Goal: Transaction & Acquisition: Purchase product/service

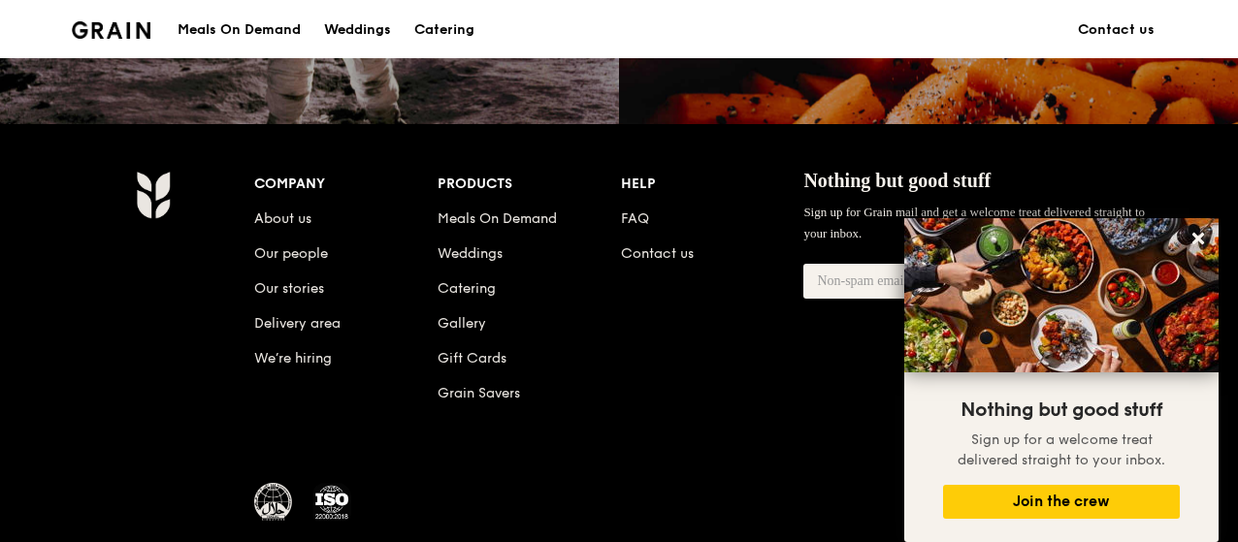
scroll to position [2065, 0]
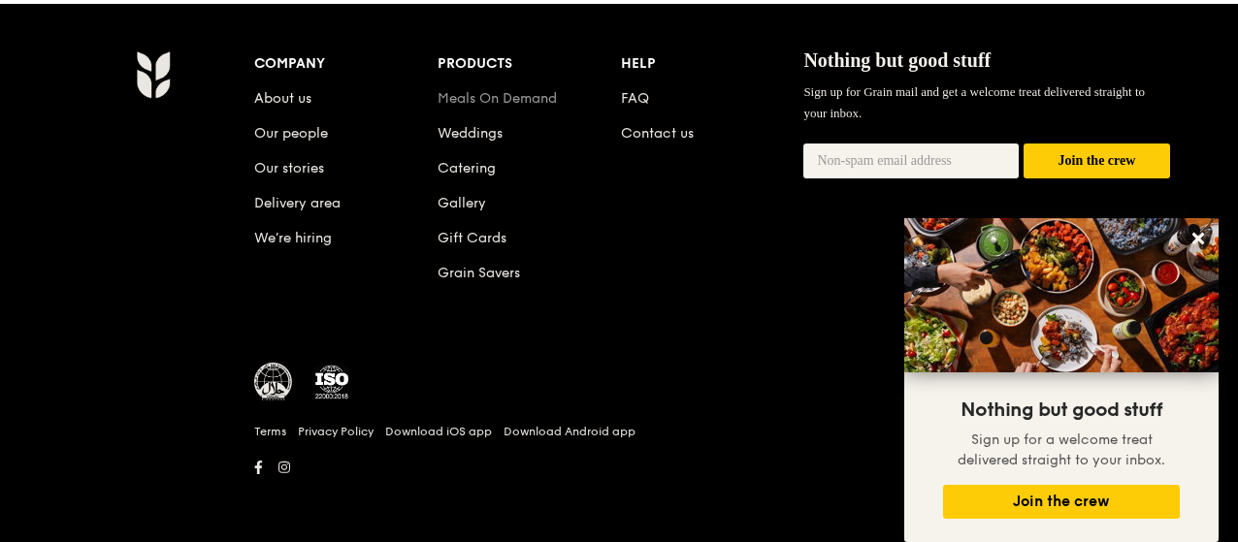
click at [491, 97] on link "Meals On Demand" at bounding box center [497, 98] width 119 height 16
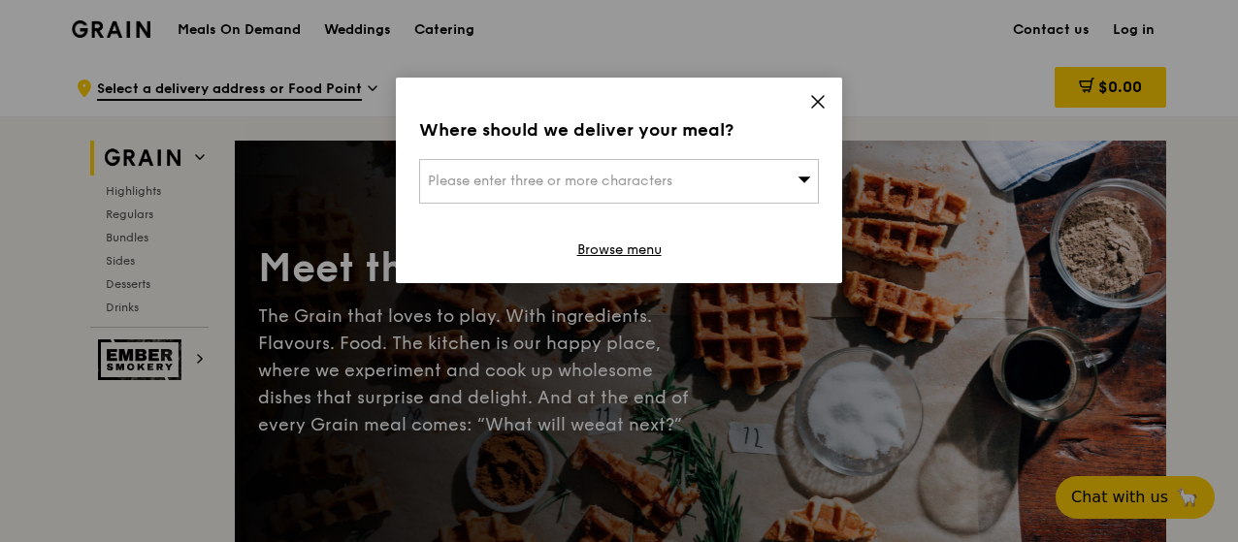
click at [626, 178] on span "Please enter three or more characters" at bounding box center [550, 181] width 245 height 16
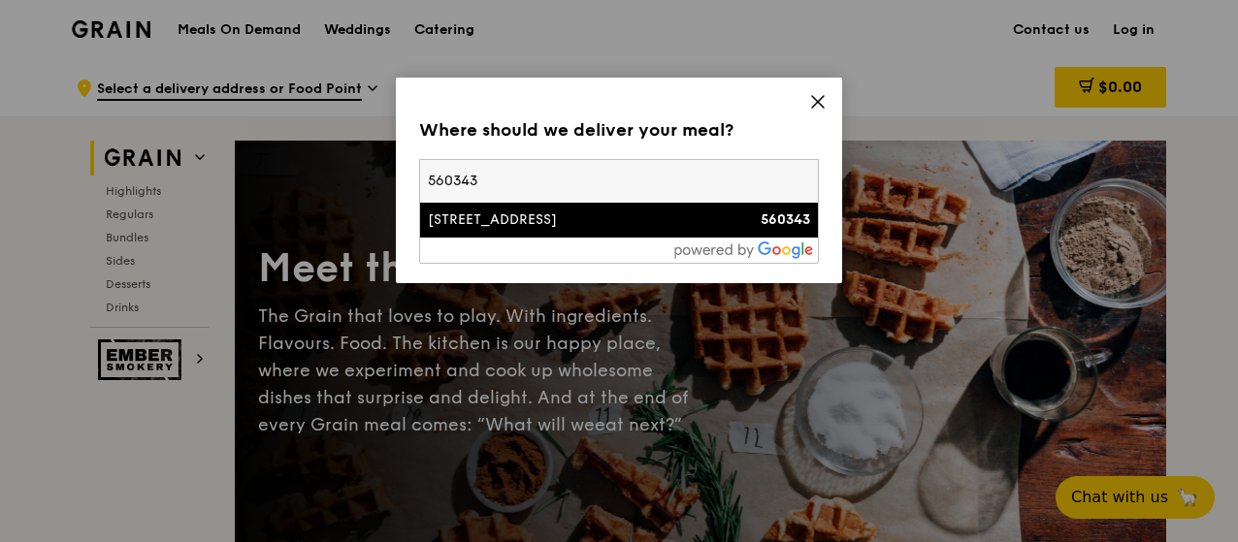
type input "560343"
click at [637, 207] on li "[STREET_ADDRESS] 560343" at bounding box center [619, 220] width 398 height 35
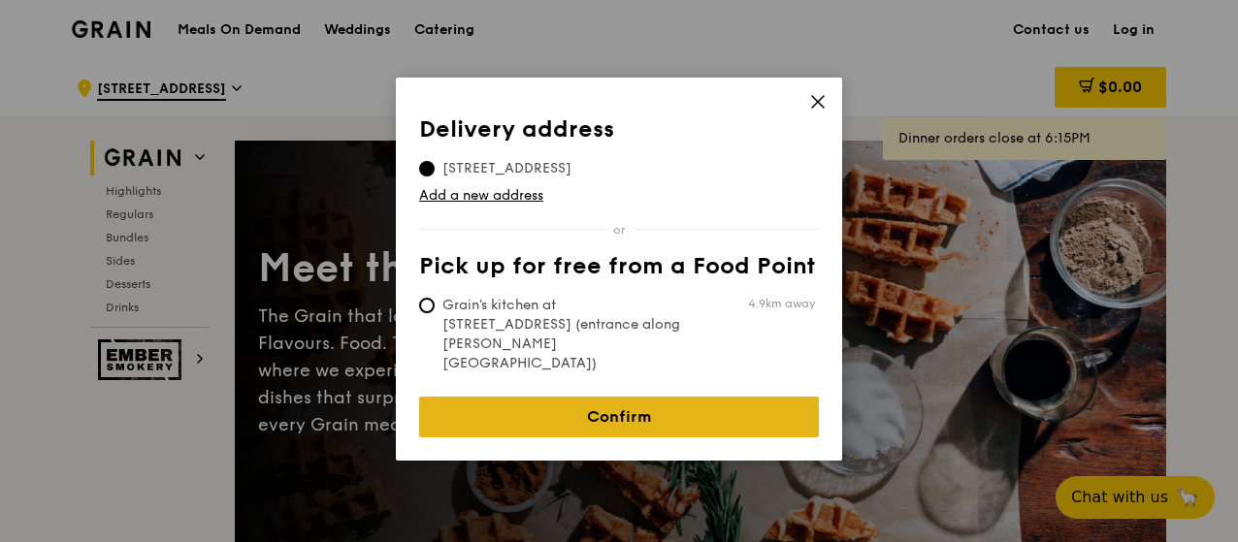
click at [617, 397] on link "Confirm" at bounding box center [619, 417] width 400 height 41
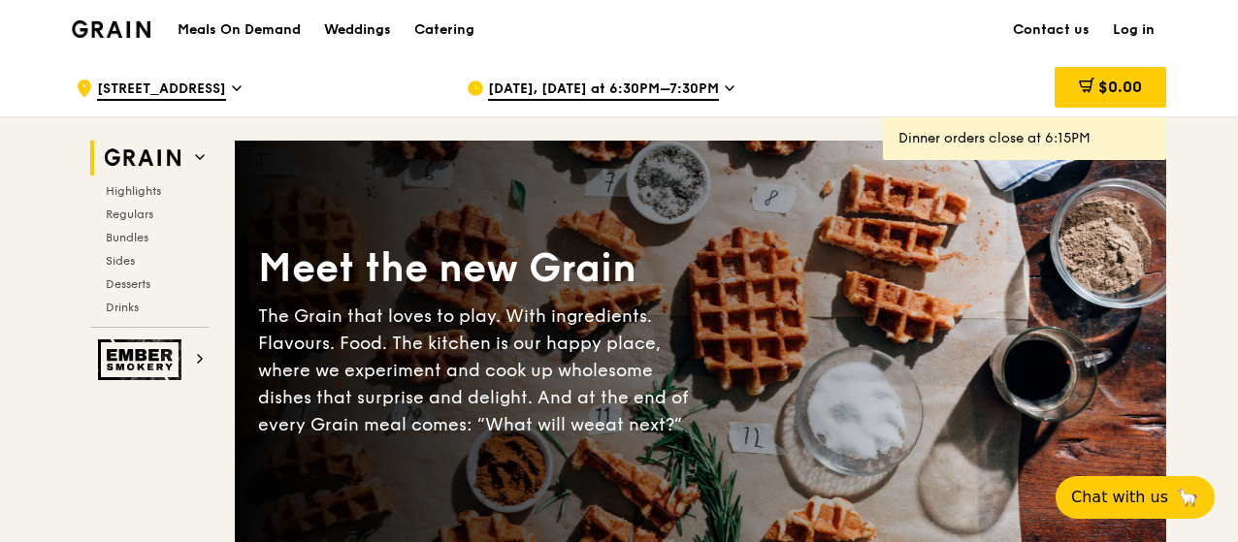
click at [725, 91] on icon at bounding box center [730, 88] width 10 height 17
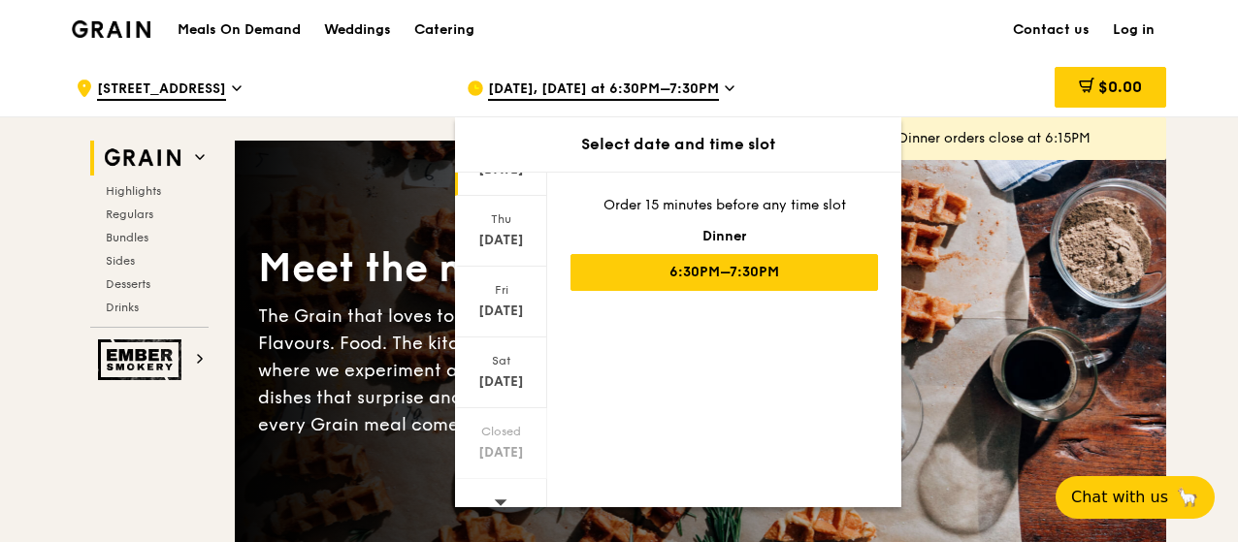
scroll to position [258, 0]
click at [512, 474] on div at bounding box center [501, 485] width 92 height 49
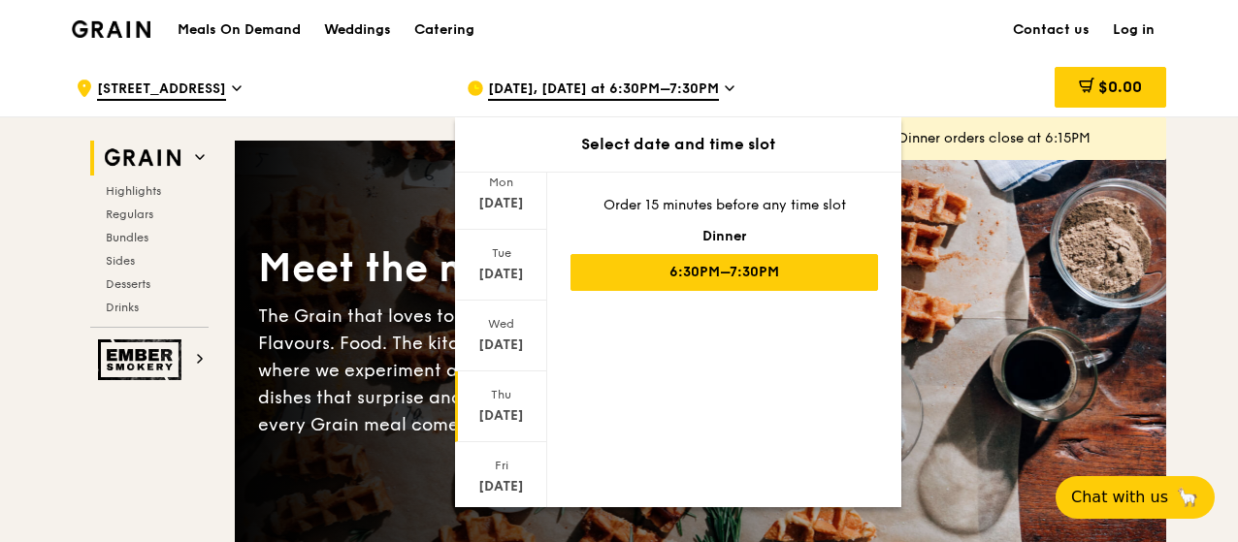
click at [506, 288] on div "[DATE]" at bounding box center [501, 265] width 92 height 71
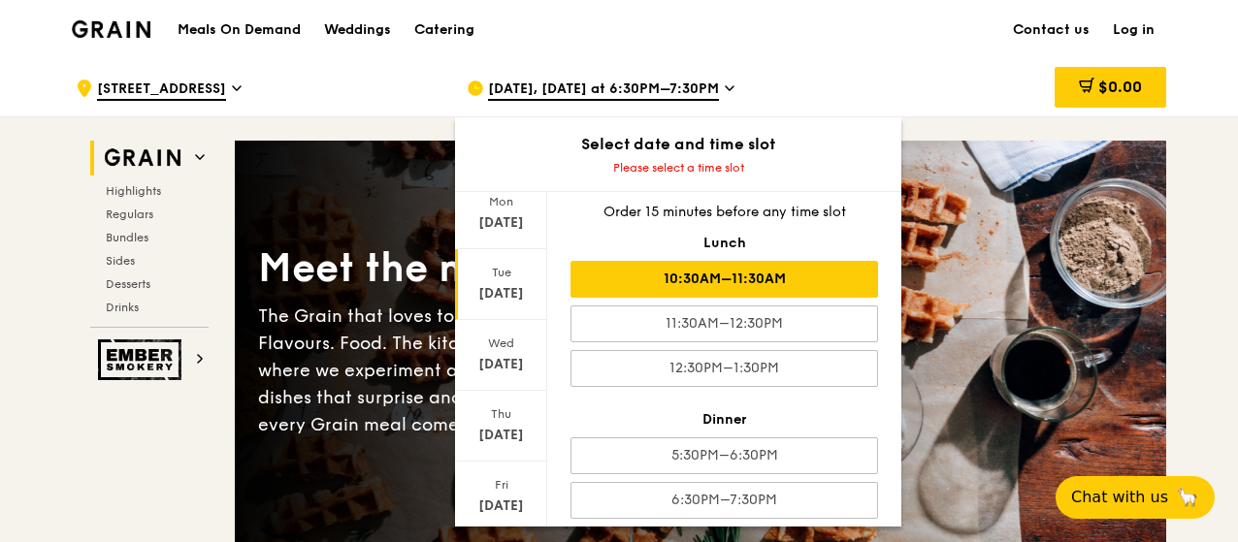
scroll to position [24, 0]
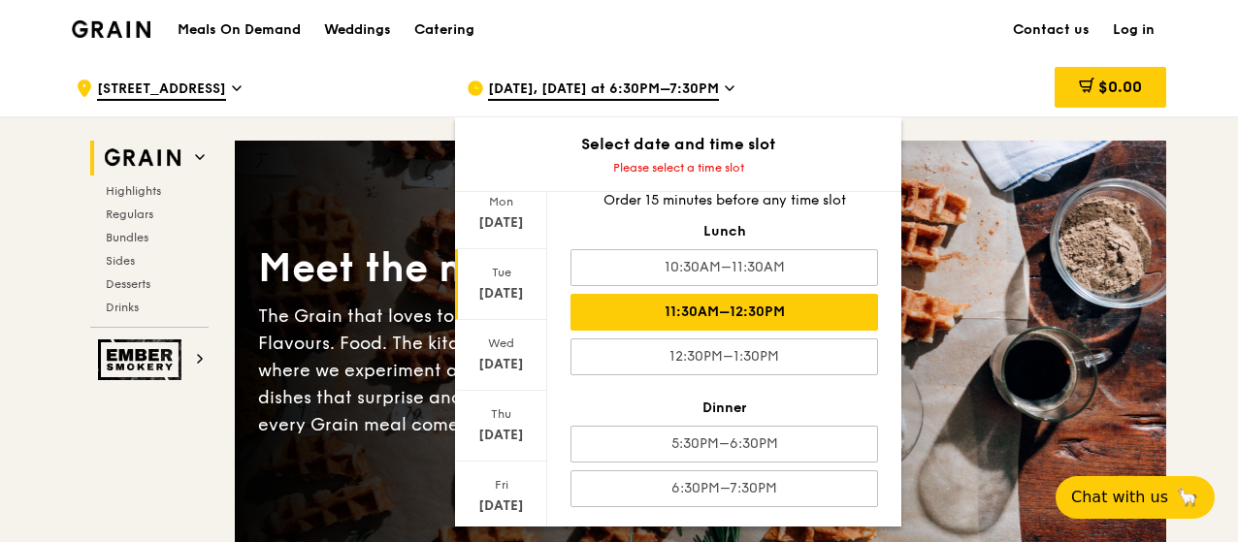
click at [766, 308] on div "11:30AM–12:30PM" at bounding box center [725, 312] width 308 height 37
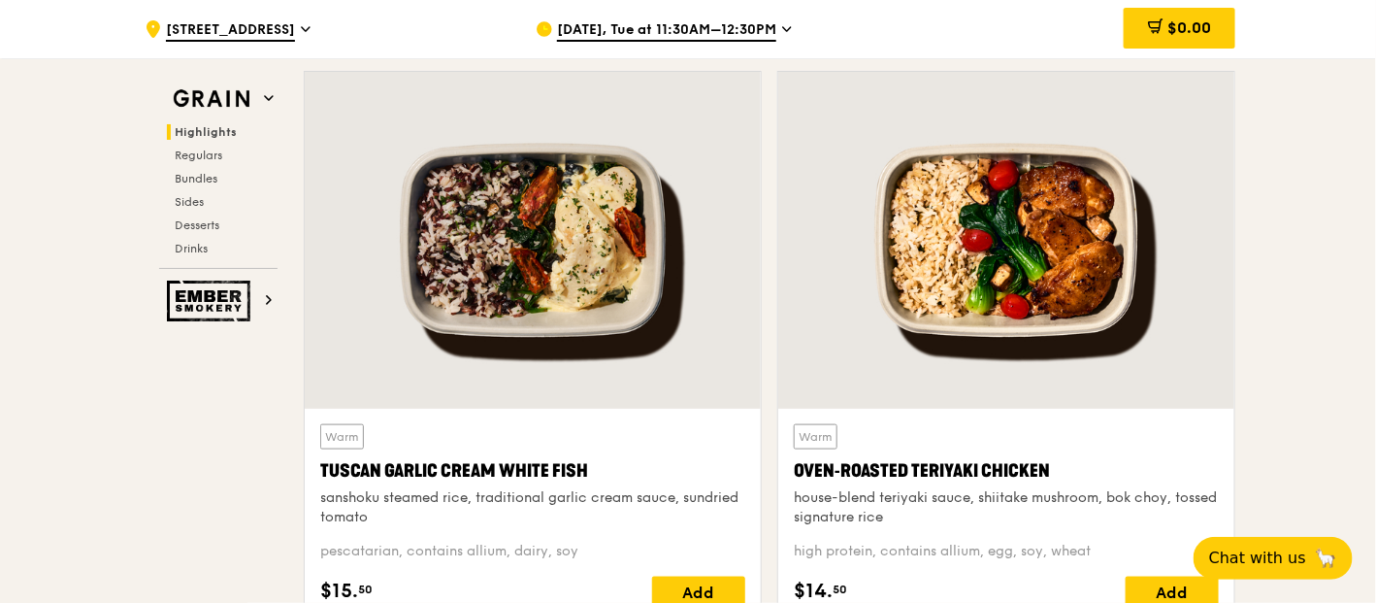
scroll to position [679, 0]
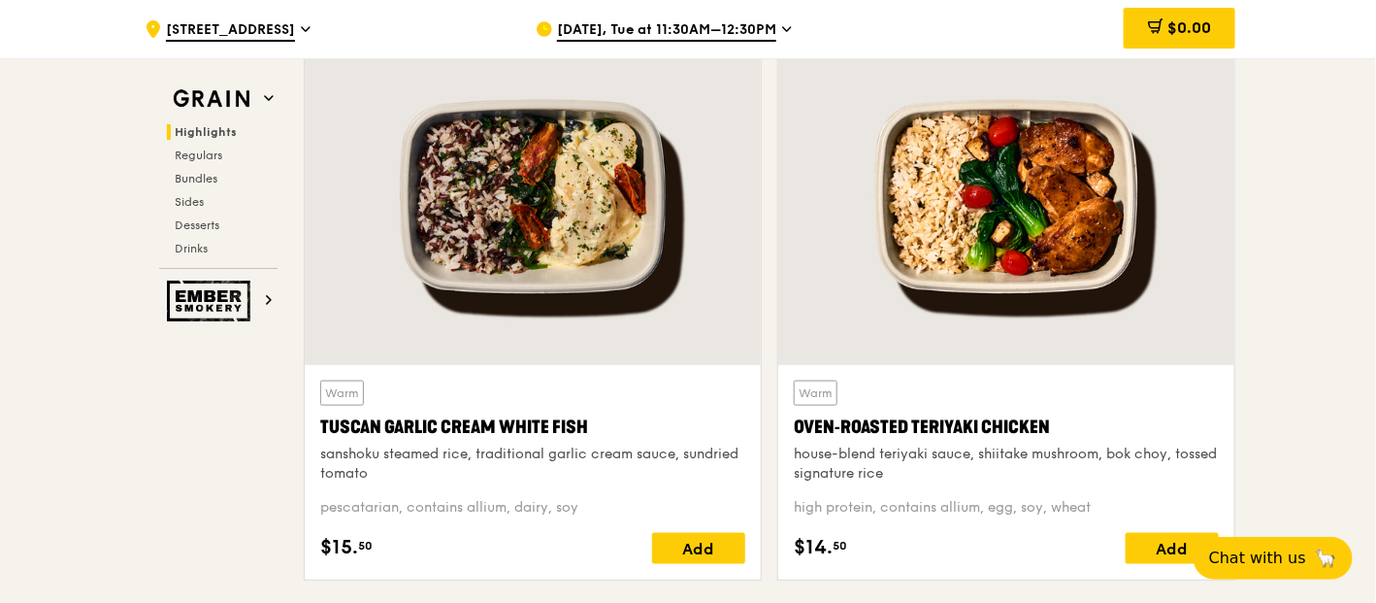
drag, startPoint x: 324, startPoint y: 428, endPoint x: 583, endPoint y: 511, distance: 272.2
click at [583, 511] on div "Warm Tuscan Garlic Cream White Fish sanshoku steamed rice, traditional garlic c…" at bounding box center [532, 471] width 425 height 183
copy div "Tuscan Garlic Cream White Fish sanshoku steamed rice, traditional garlic cream …"
drag, startPoint x: 796, startPoint y: 425, endPoint x: 1099, endPoint y: 511, distance: 315.7
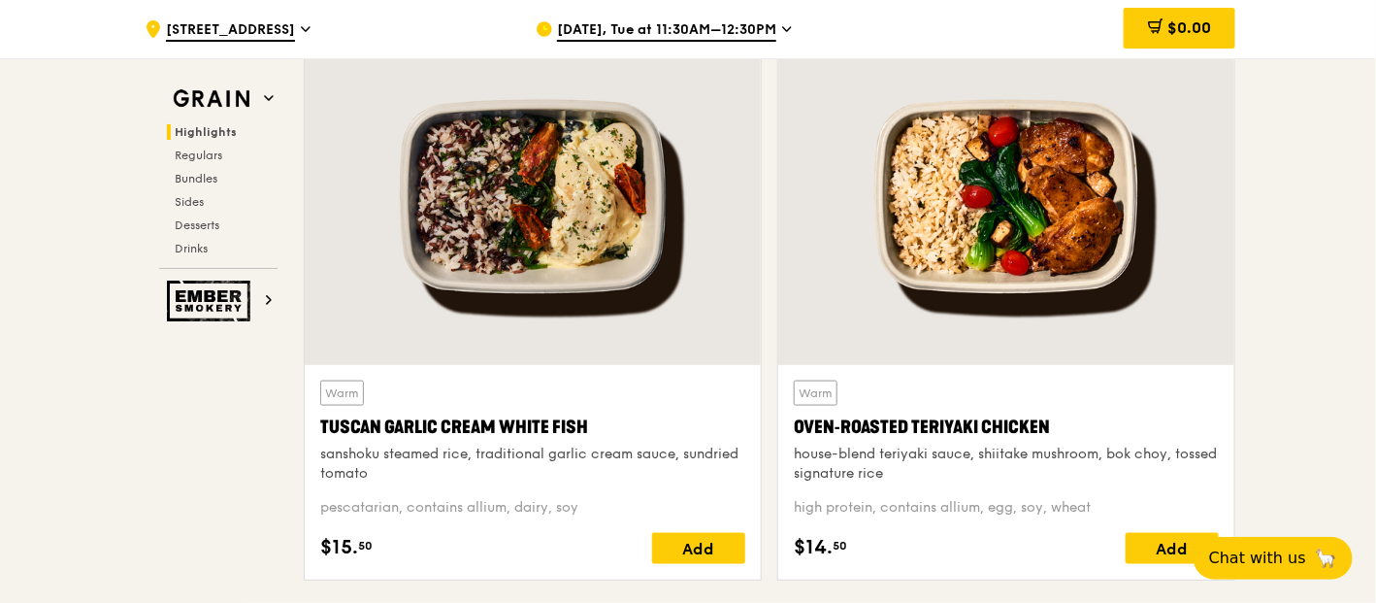
click at [1099, 511] on div "Warm Oven‑Roasted Teriyaki Chicken house-blend teriyaki sauce, shiitake mushroo…" at bounding box center [1006, 471] width 425 height 183
copy div "Oven‑Roasted Teriyaki Chicken house-blend teriyaki sauce, shiitake mushroom, bo…"
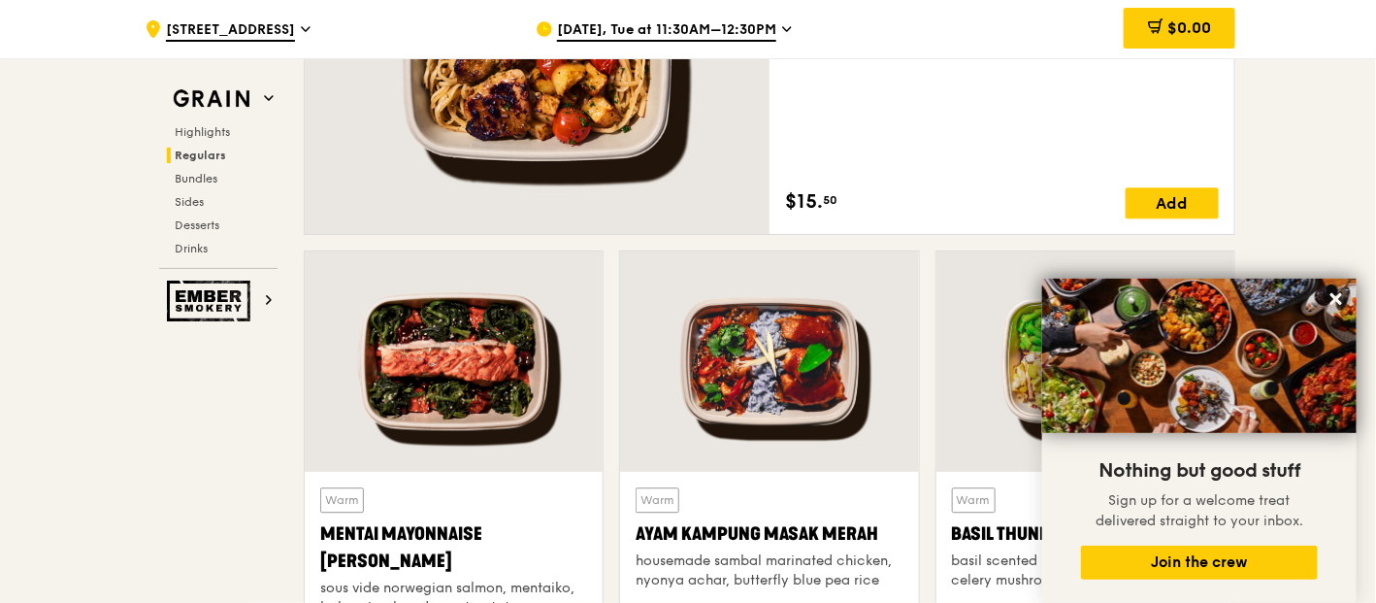
scroll to position [1542, 0]
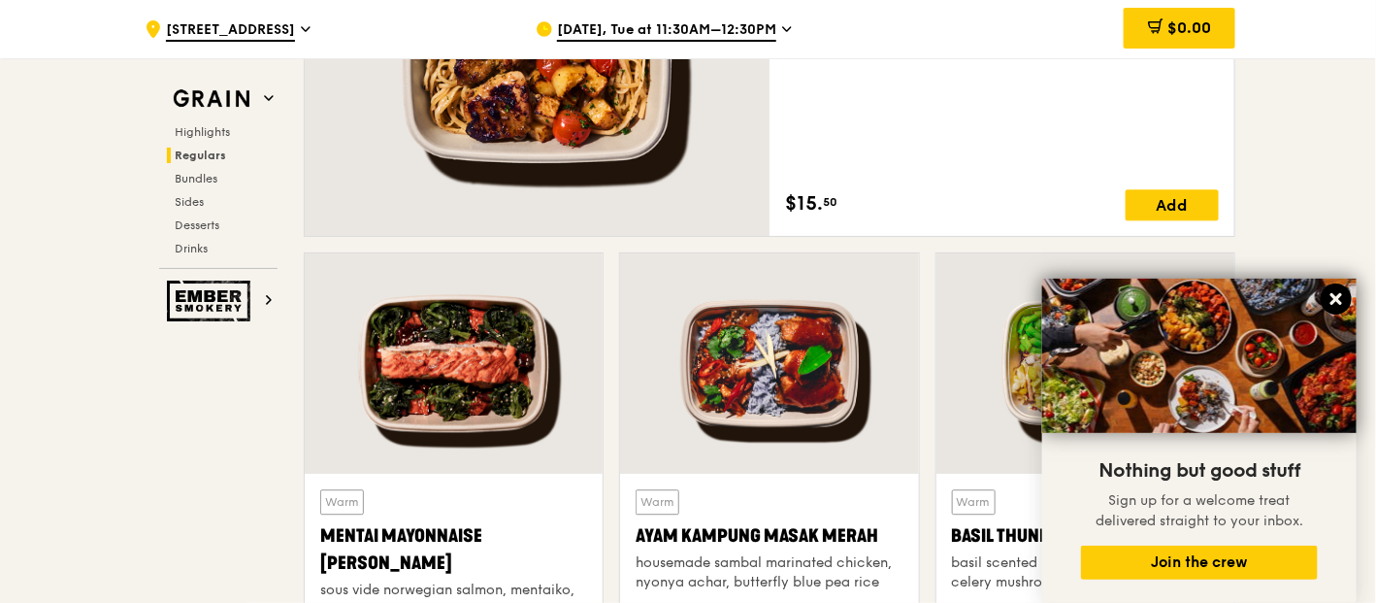
click at [1237, 297] on icon at bounding box center [1336, 299] width 12 height 12
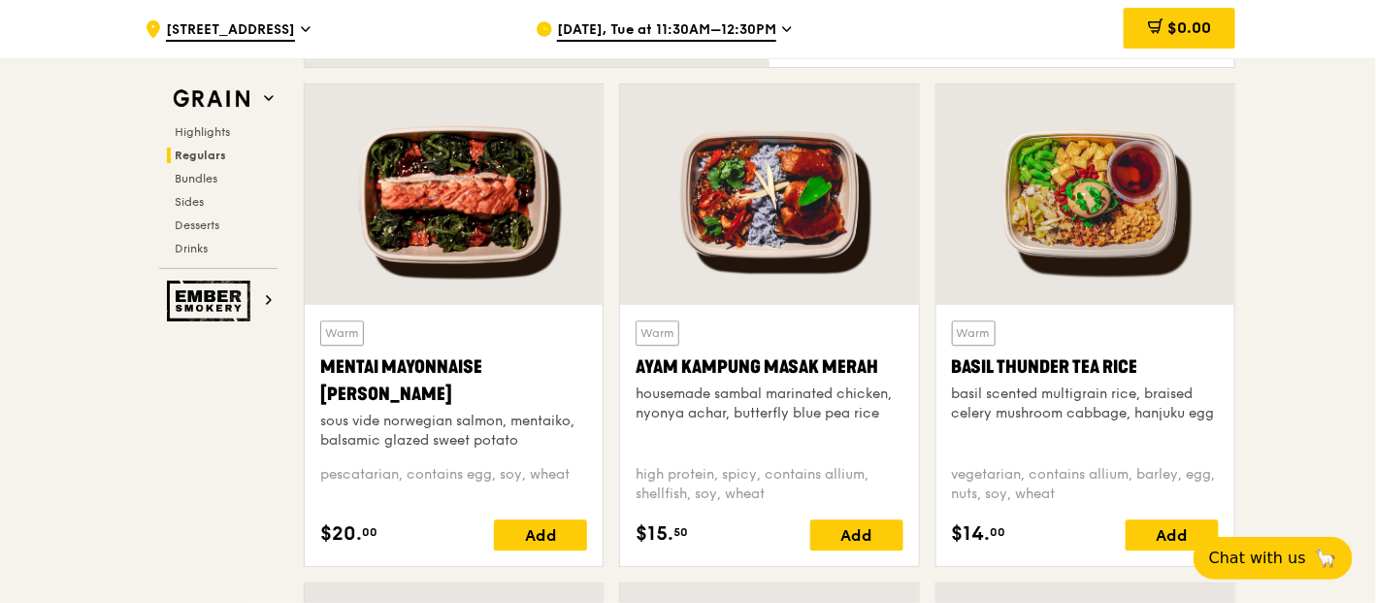
scroll to position [1757, 0]
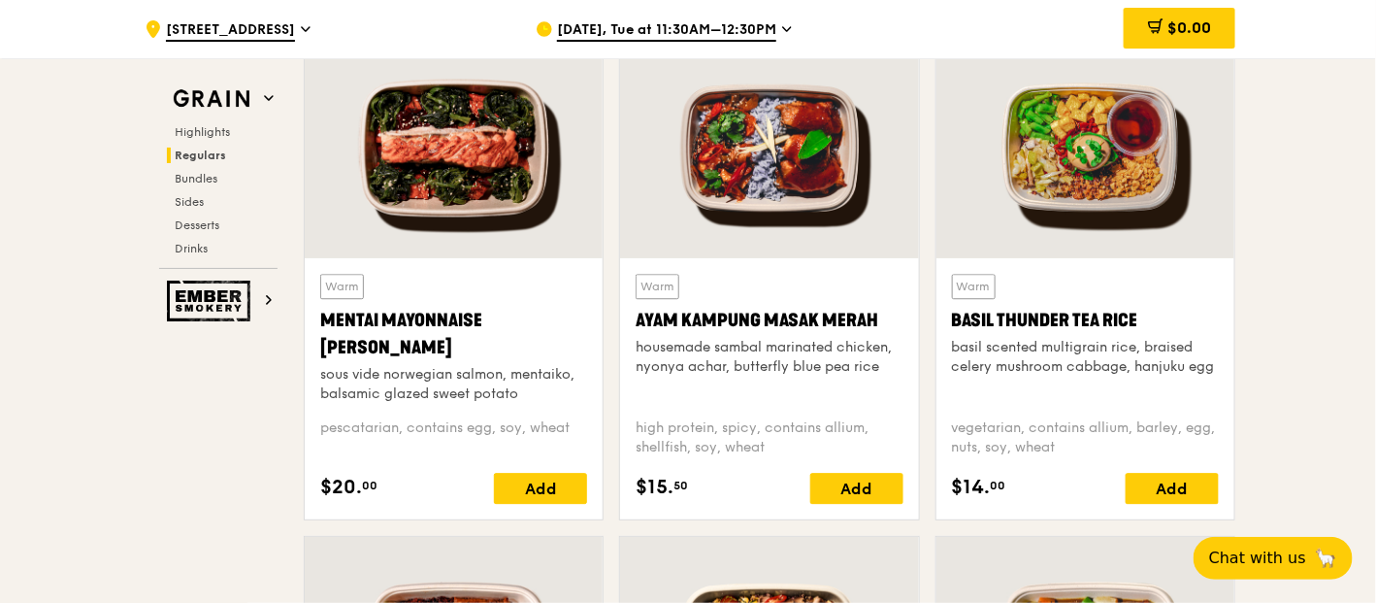
drag, startPoint x: 323, startPoint y: 310, endPoint x: 574, endPoint y: 420, distance: 274.6
click at [574, 420] on div "Warm Mentai Mayonnaise Aburi Salmon sous vide norwegian salmon, mentaiko, balsa…" at bounding box center [453, 389] width 267 height 230
copy div "Mentai Mayonnaise Aburi Salmon sous vide norwegian salmon, mentaiko, balsamic g…"
drag, startPoint x: 632, startPoint y: 316, endPoint x: 801, endPoint y: 438, distance: 208.7
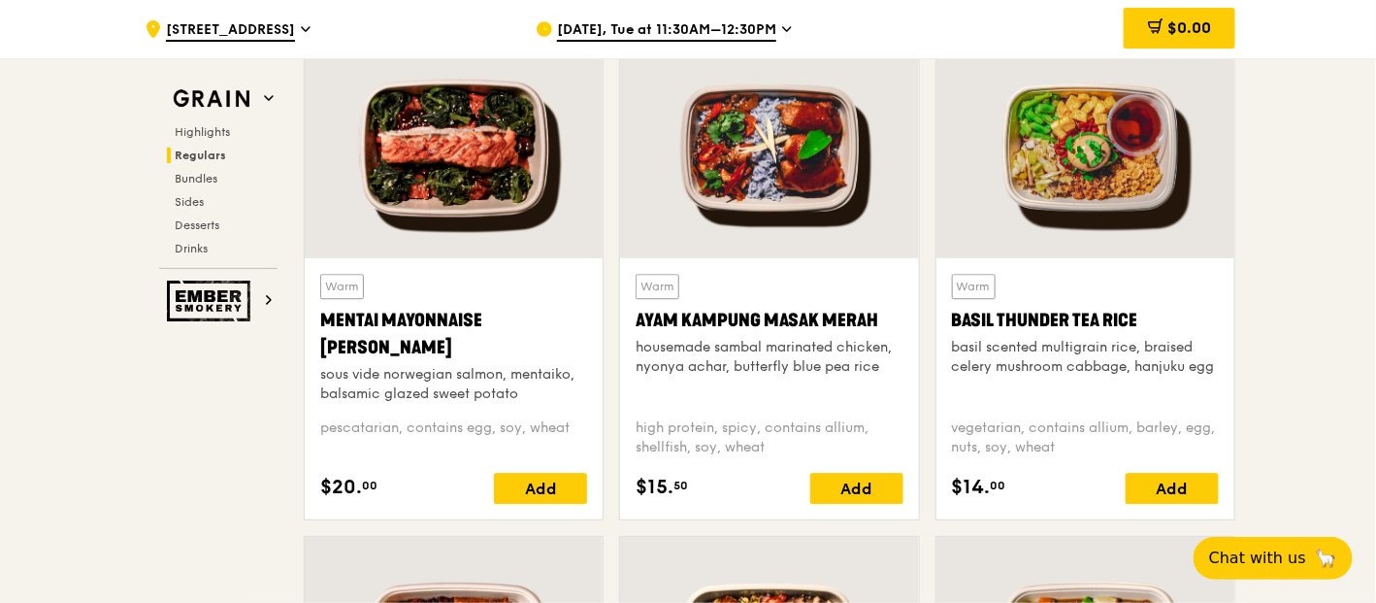
click at [801, 438] on div "Warm Ayam [GEOGRAPHIC_DATA] housemade sambal marinated chicken, nyonya achar, b…" at bounding box center [769, 388] width 298 height 261
copy div "Ayam Kampung Masak Merah housemade sambal marinated chicken, nyonya achar, butt…"
drag, startPoint x: 952, startPoint y: 314, endPoint x: 1078, endPoint y: 443, distance: 180.5
click at [1078, 443] on div "Warm Basil Thunder Tea [PERSON_NAME] scented multigrain rice, braised celery mu…" at bounding box center [1085, 389] width 267 height 230
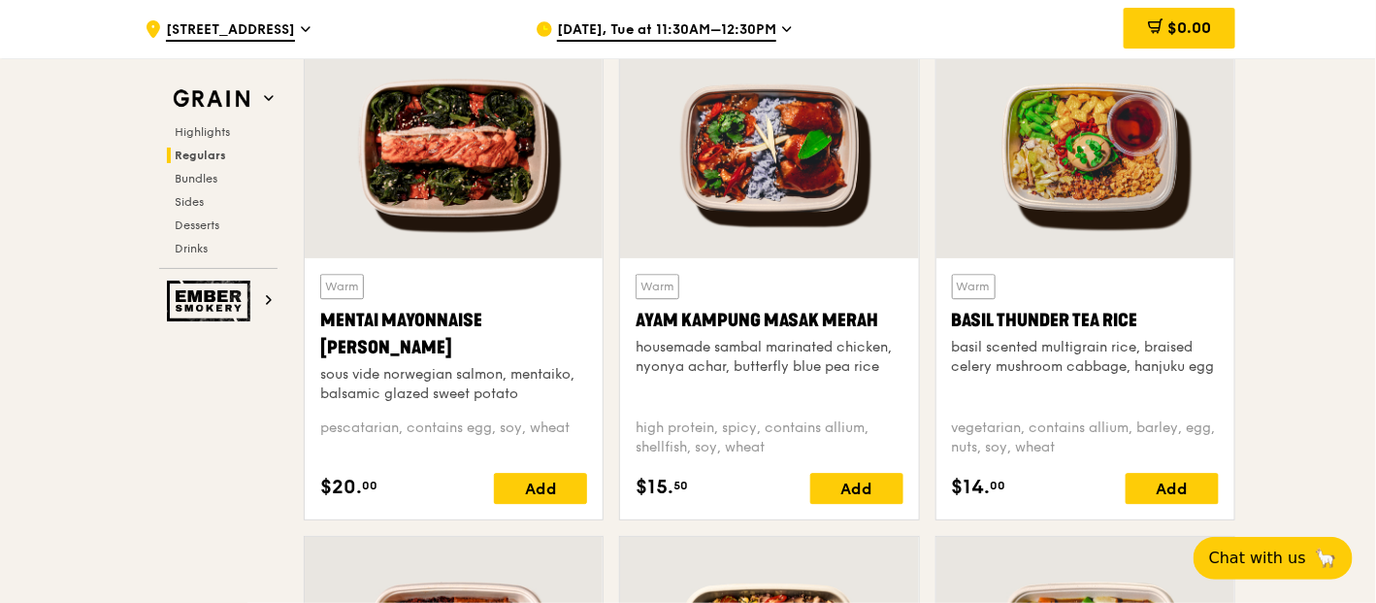
copy div "Basil Thunder Tea [PERSON_NAME] scented multigrain rice, braised celery mushroo…"
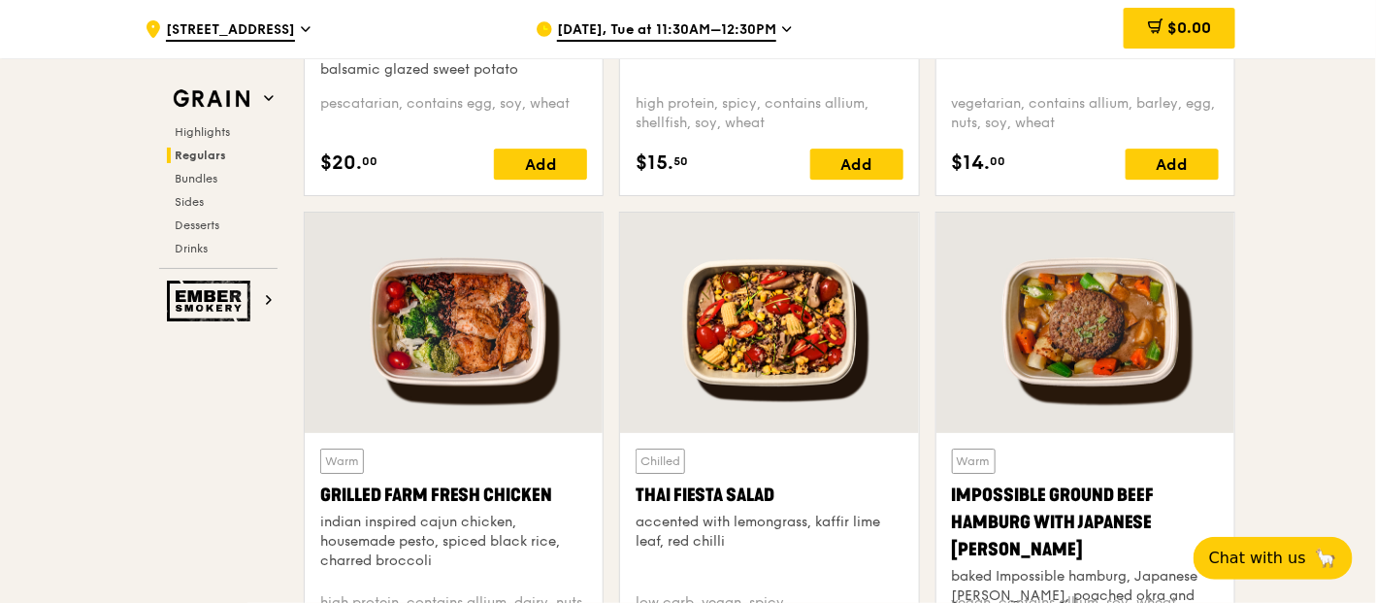
scroll to position [2189, 0]
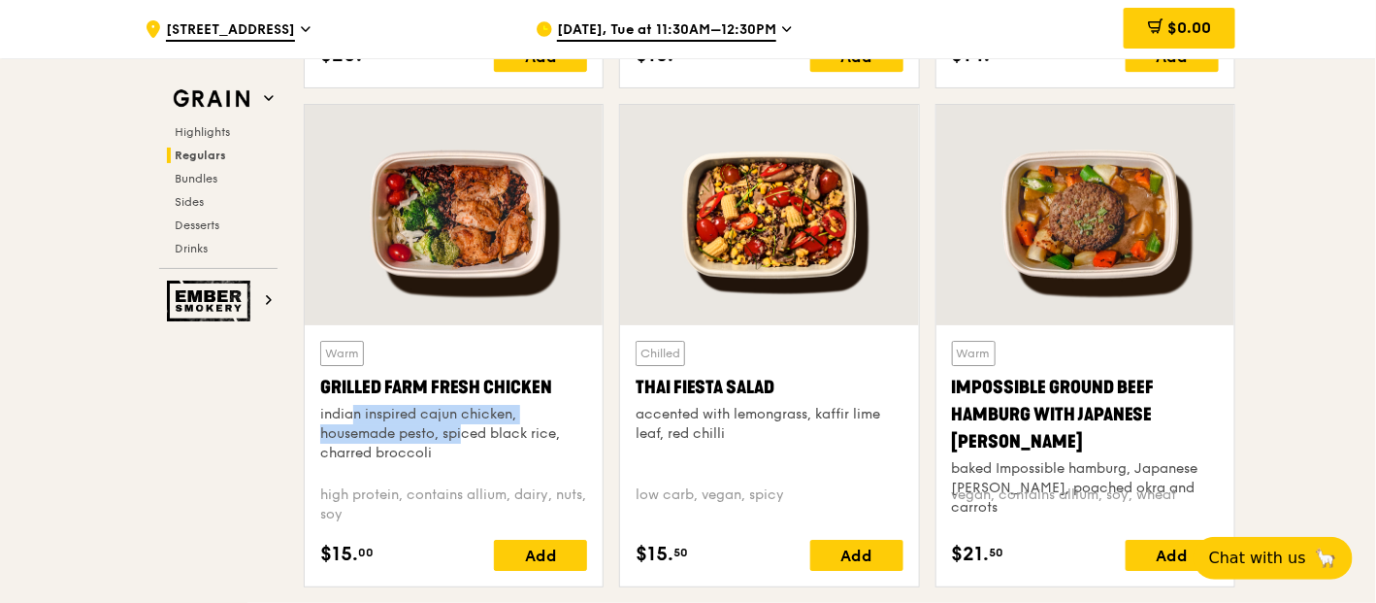
drag, startPoint x: 315, startPoint y: 412, endPoint x: 435, endPoint y: 428, distance: 120.4
click at [435, 428] on div "Warm Grilled Farm Fresh Chicken indian inspired cajun chicken, housemade pesto,…" at bounding box center [454, 455] width 298 height 261
click at [403, 439] on div "indian inspired cajun chicken, housemade pesto, spiced black rice, charred broc…" at bounding box center [453, 434] width 267 height 58
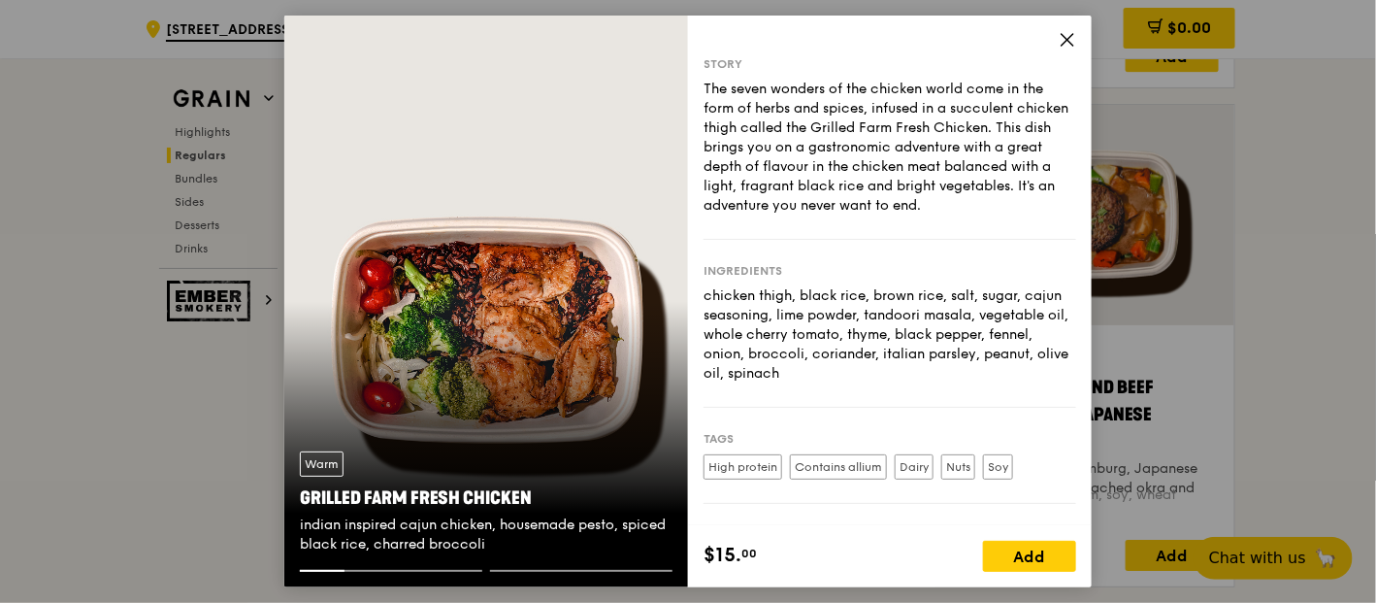
click at [1065, 40] on icon at bounding box center [1067, 39] width 17 height 17
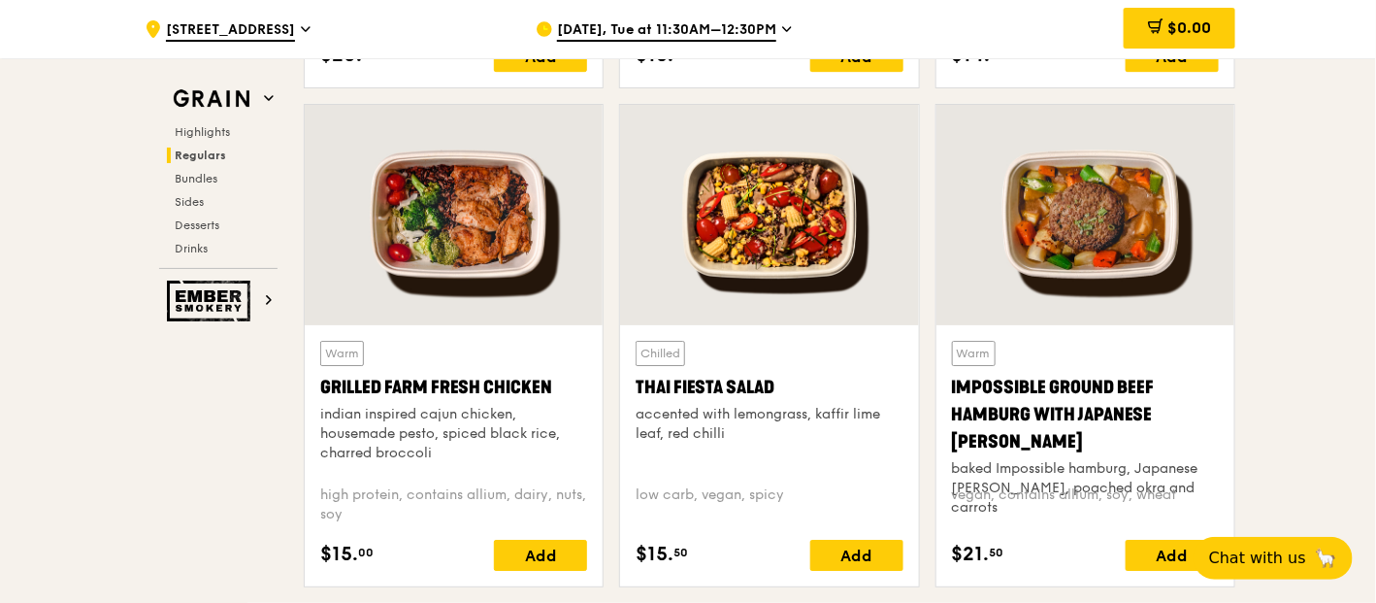
drag, startPoint x: 324, startPoint y: 376, endPoint x: 444, endPoint y: 509, distance: 179.3
click at [444, 509] on div "Warm Grilled Farm Fresh Chicken indian inspired cajun chicken, housemade pesto,…" at bounding box center [453, 456] width 267 height 230
copy div "Grilled Farm Fresh Chicken indian inspired cajun chicken, housemade pesto, spic…"
drag, startPoint x: 637, startPoint y: 383, endPoint x: 790, endPoint y: 492, distance: 187.1
click at [790, 492] on div "Chilled Thai Fiesta Salad accented with lemongrass, kaffir lime leaf, red chill…" at bounding box center [769, 456] width 267 height 230
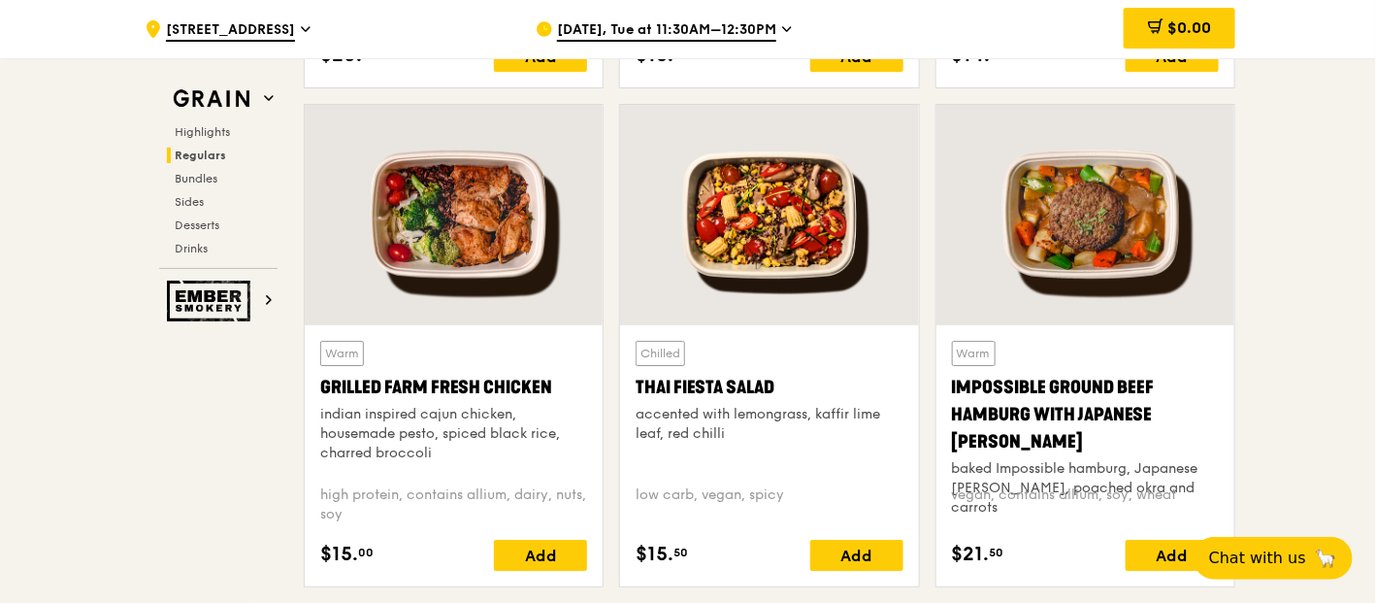
copy div "Thai Fiesta Salad accented with lemongrass, kaffir lime leaf, red chilli low ca…"
drag, startPoint x: 950, startPoint y: 384, endPoint x: 1186, endPoint y: 494, distance: 260.0
click at [1186, 494] on div "Warm Impossible Ground Beef Hamburg with Japanese [PERSON_NAME] baked Impossibl…" at bounding box center [1085, 455] width 298 height 261
copy div "Impossible Ground Beef Hamburg with Japanese [PERSON_NAME] baked Impossible ham…"
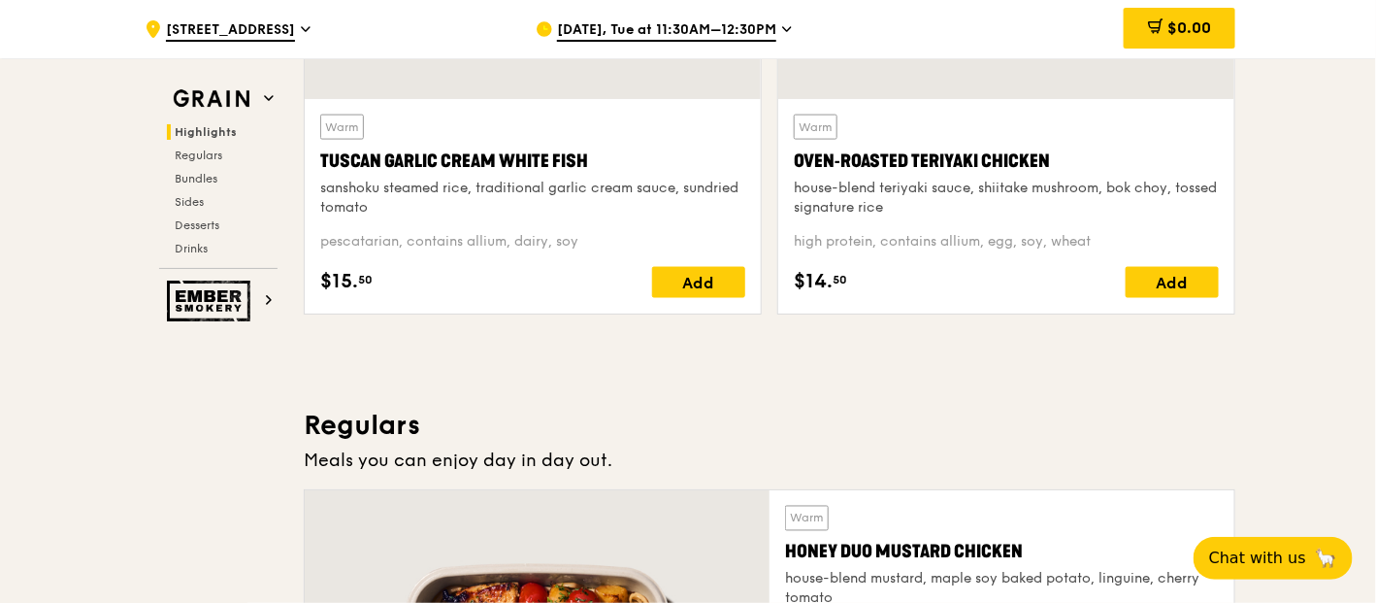
scroll to position [895, 0]
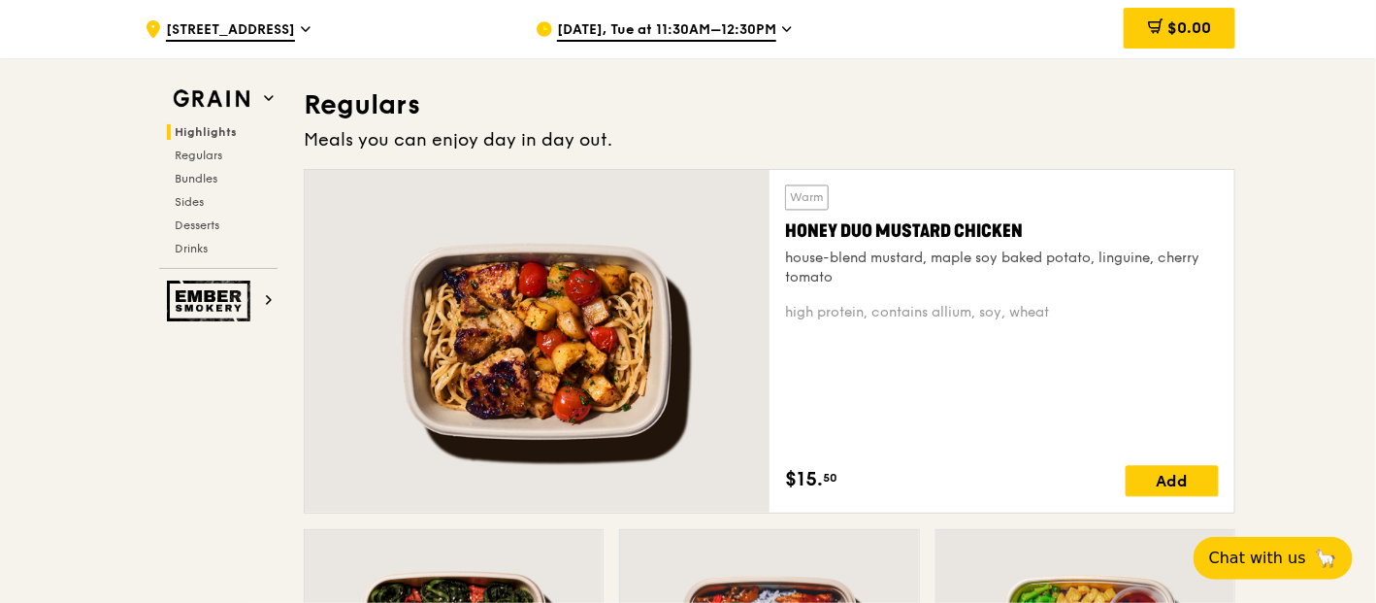
scroll to position [1326, 0]
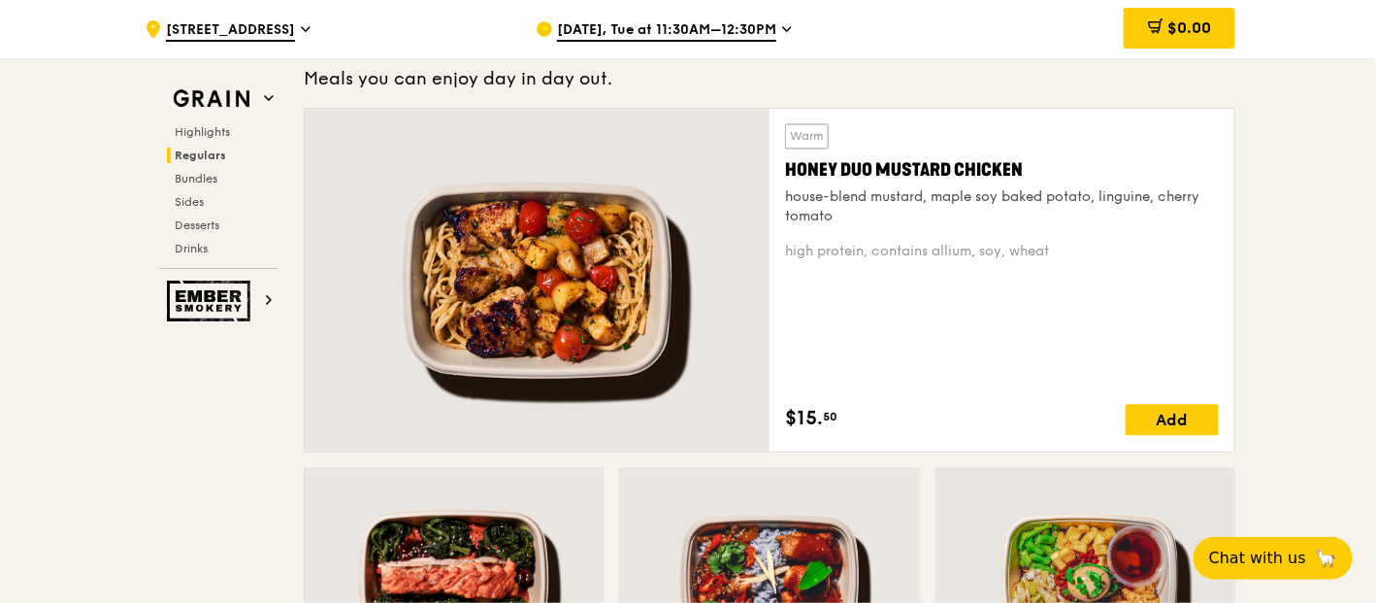
drag, startPoint x: 1064, startPoint y: 247, endPoint x: 773, endPoint y: 172, distance: 300.8
click at [773, 172] on div "Warm Honey Duo Mustard Chicken house-blend mustard, maple soy baked potato, lin…" at bounding box center [1001, 280] width 465 height 343
copy div "Honey Duo Mustard Chicken house-blend mustard, maple soy baked potato, linguine…"
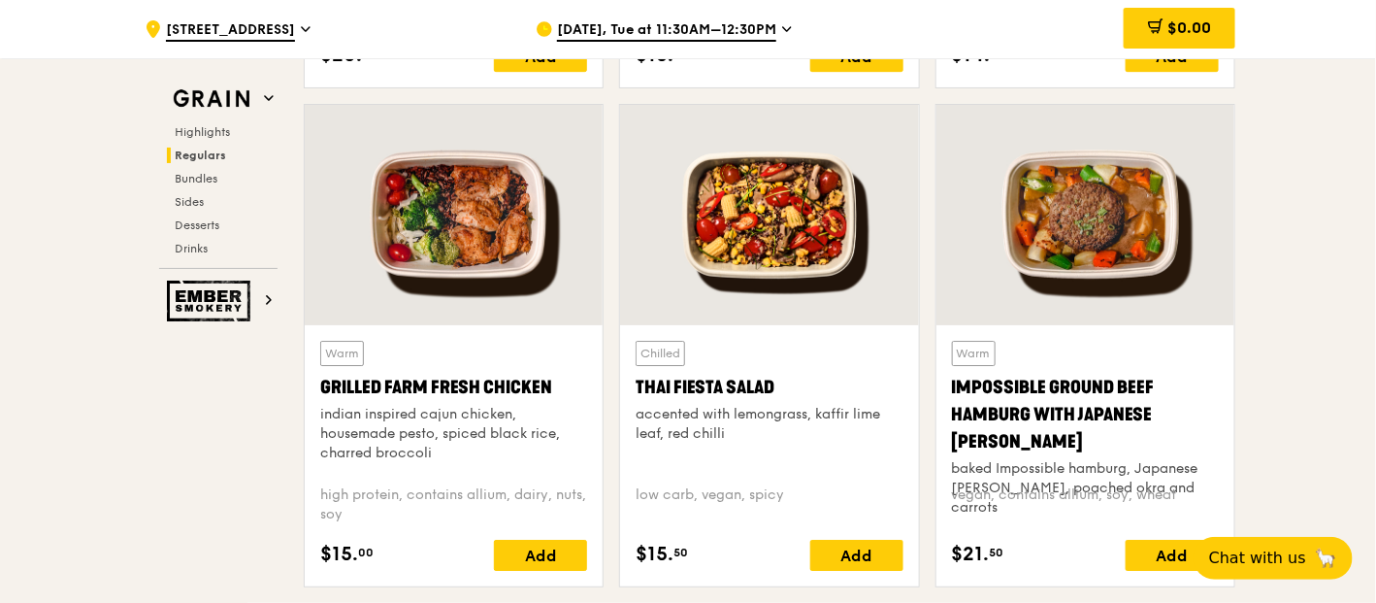
scroll to position [2297, 0]
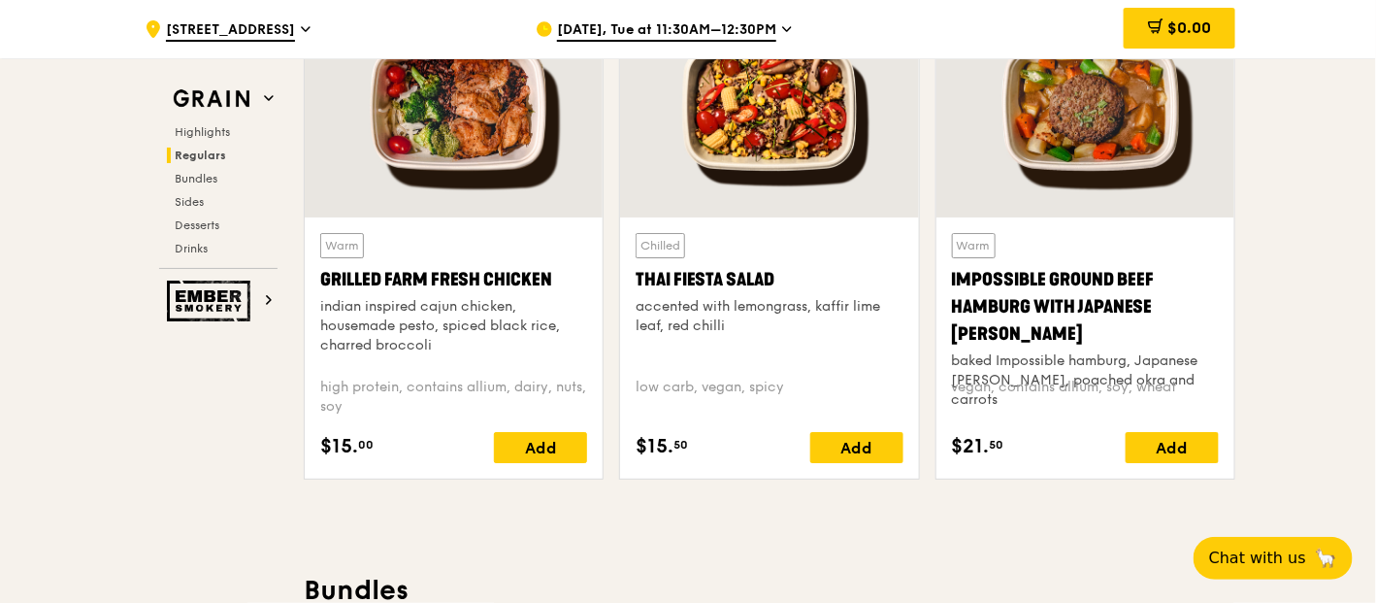
click at [782, 31] on icon at bounding box center [787, 28] width 10 height 17
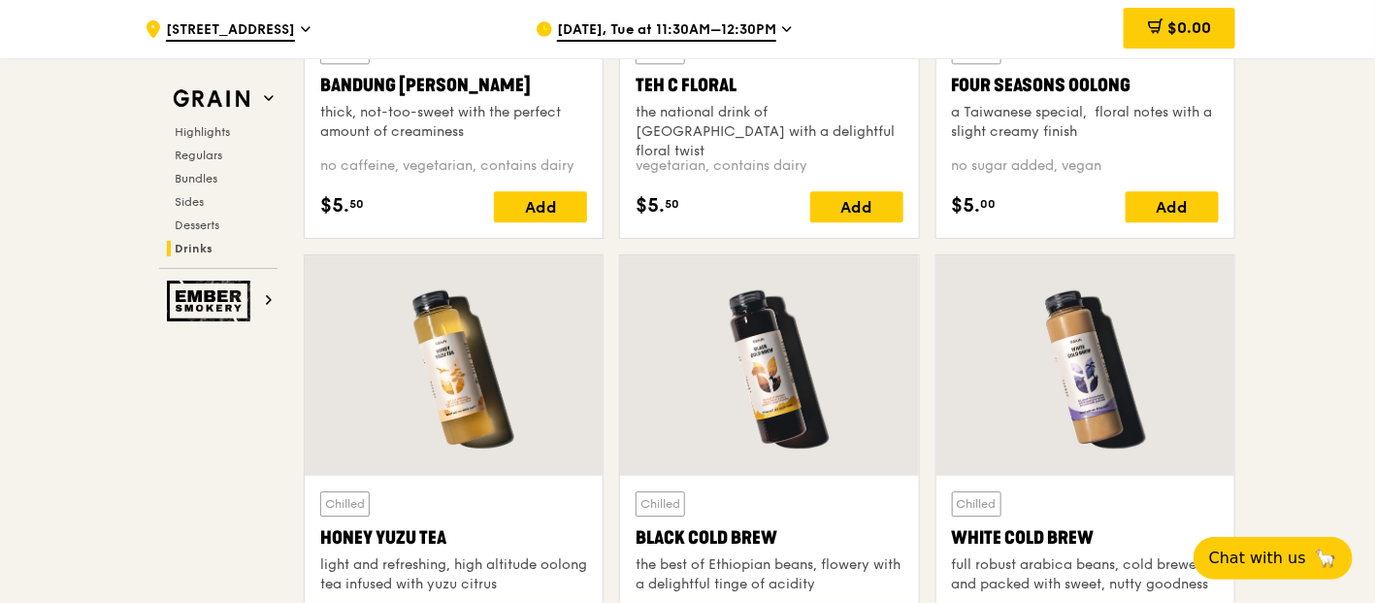
scroll to position [6954, 0]
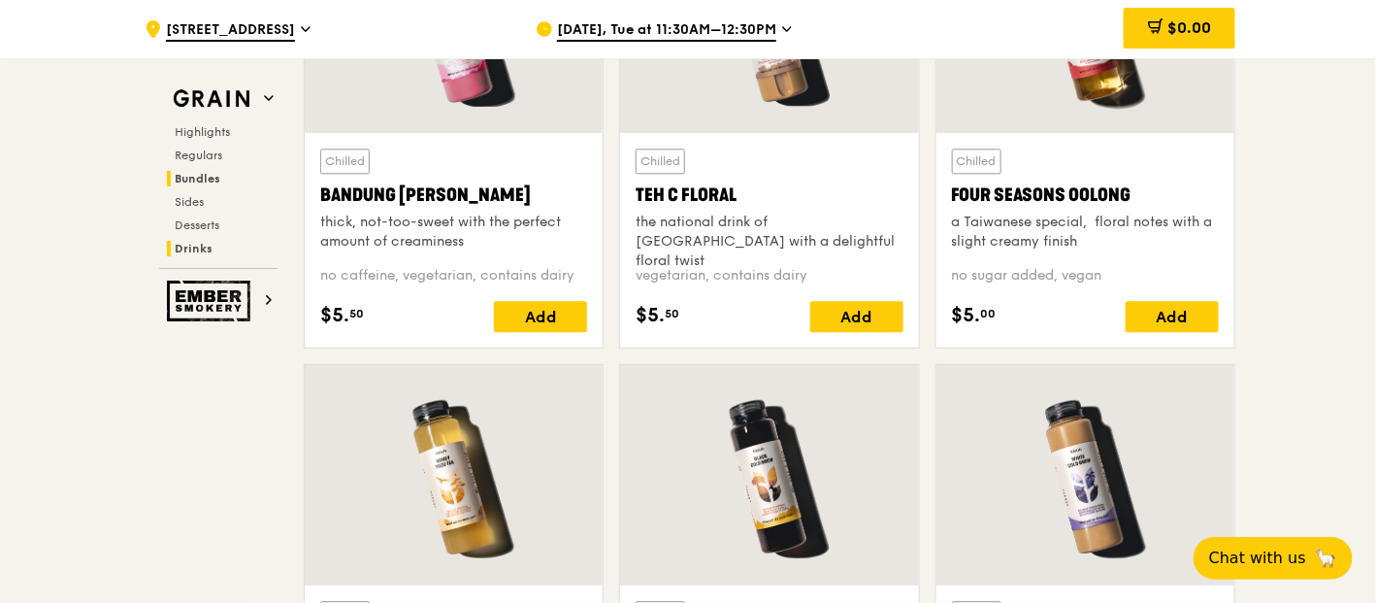
click at [205, 172] on span "Bundles" at bounding box center [198, 179] width 46 height 14
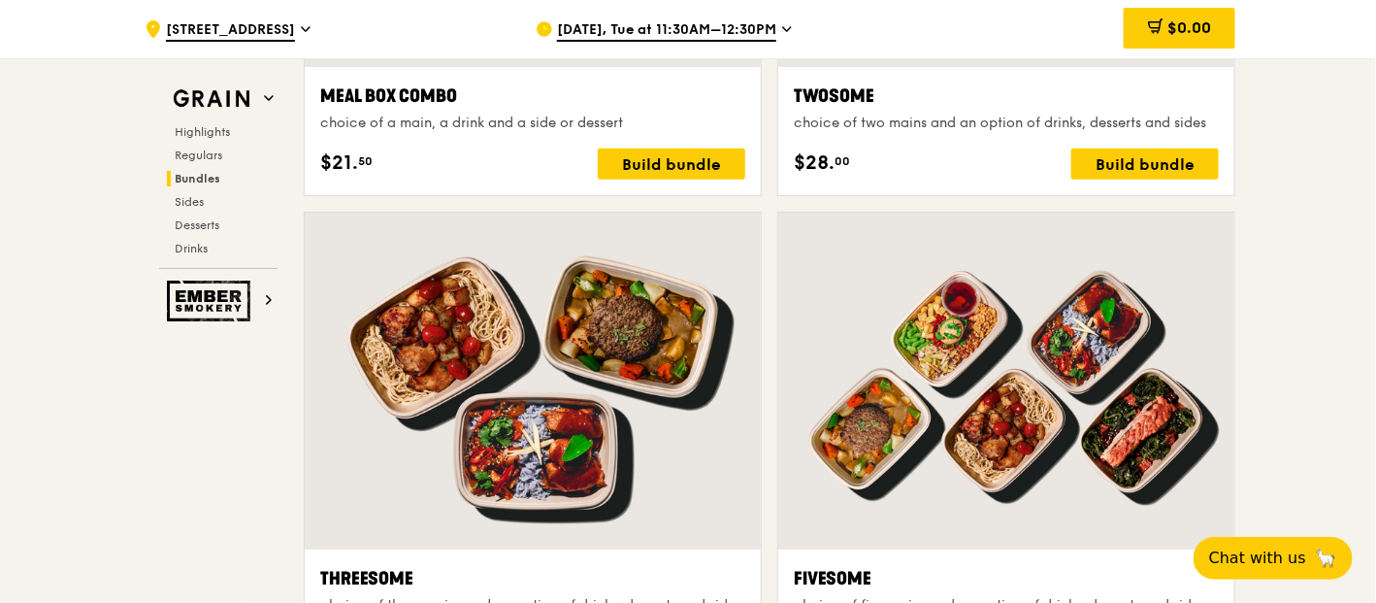
scroll to position [3220, 0]
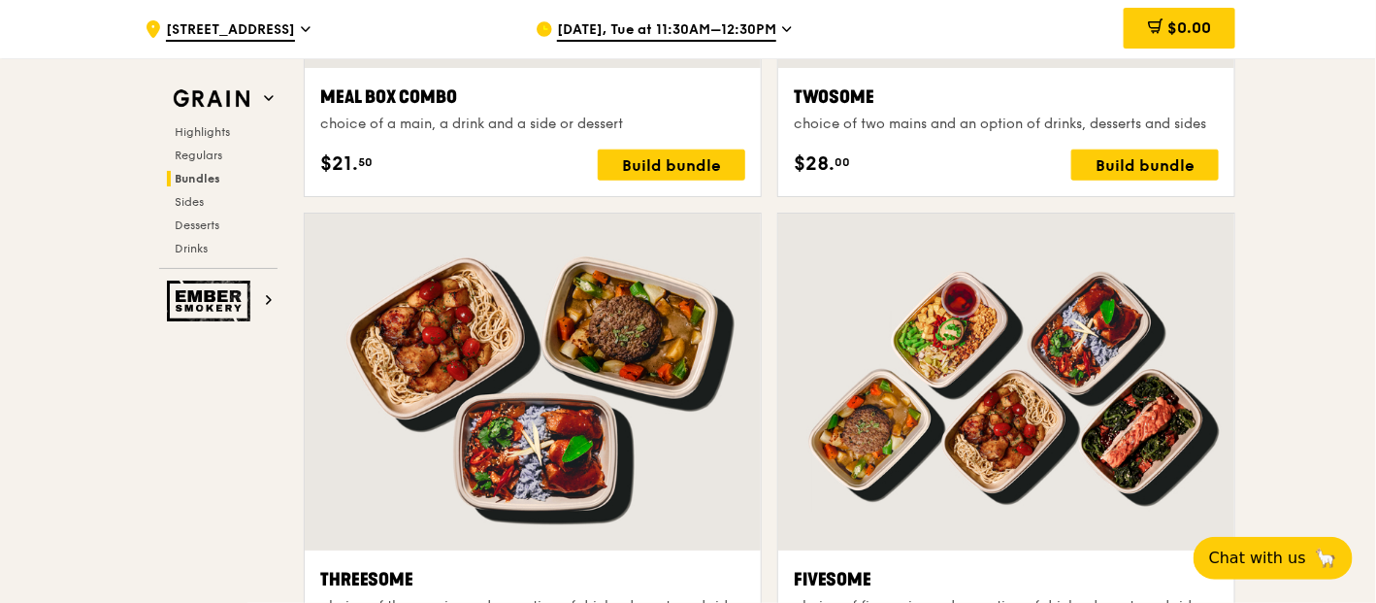
click at [700, 16] on div "[DATE], Tue at 11:30AM–12:30PM" at bounding box center [716, 29] width 360 height 58
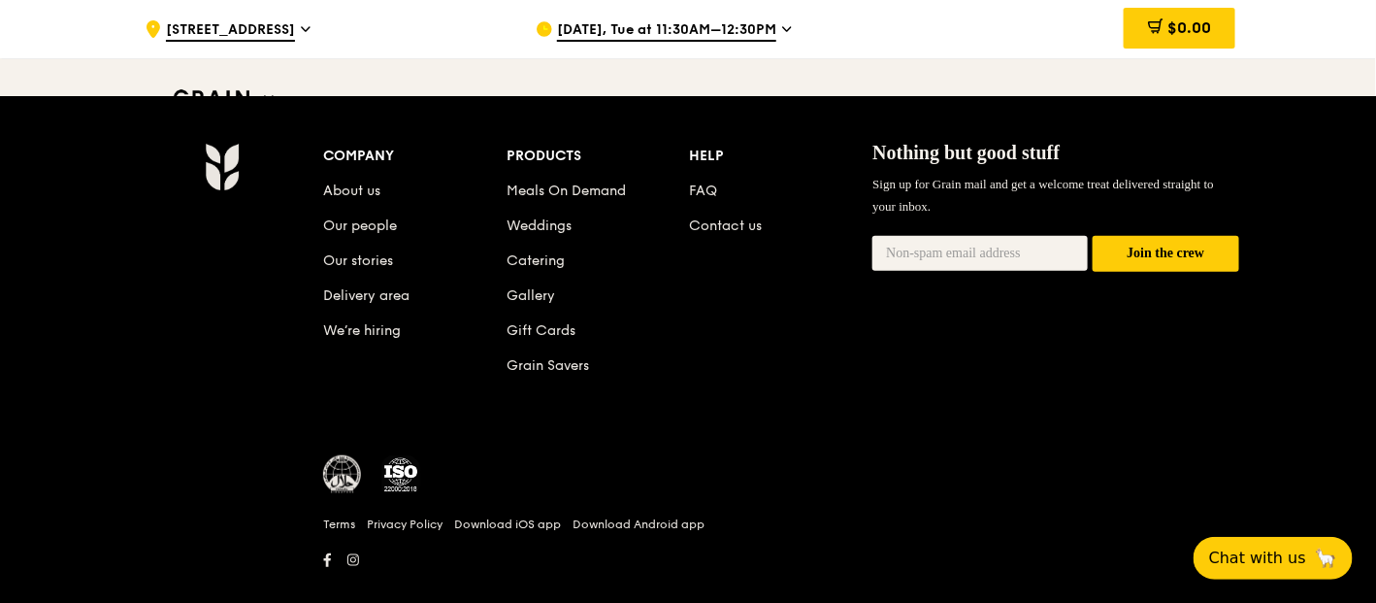
scroll to position [8248, 0]
